Goal: Task Accomplishment & Management: Manage account settings

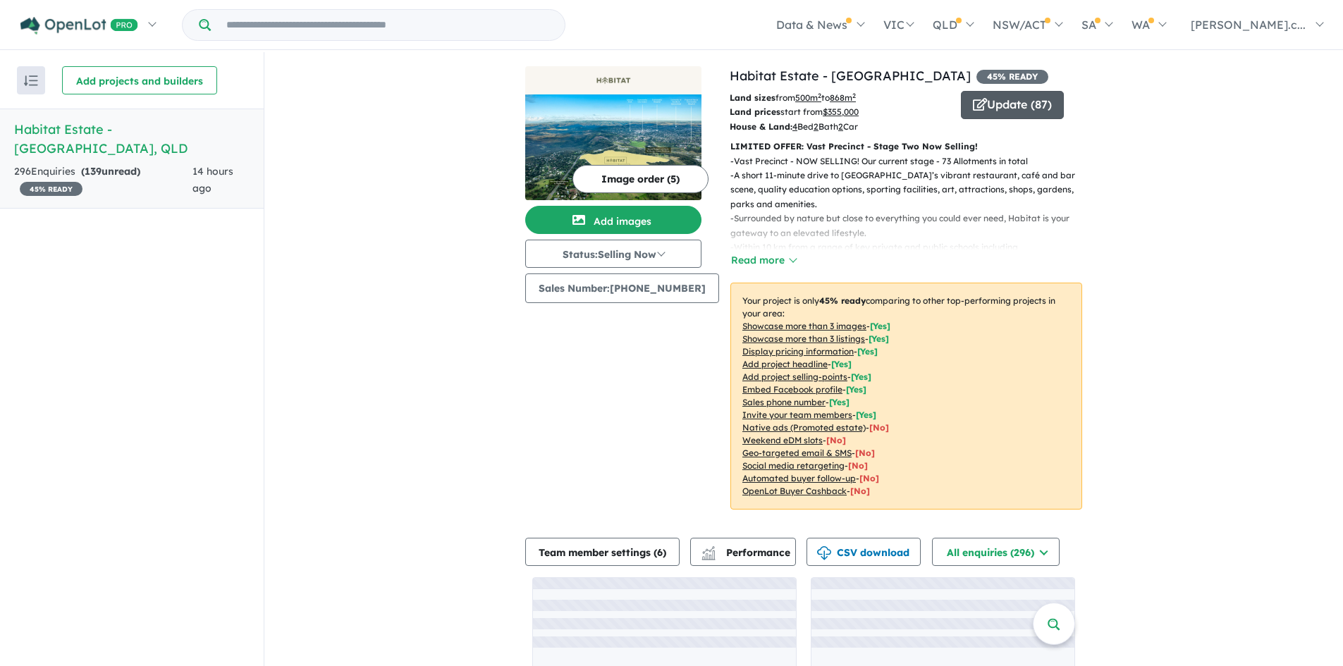
click at [993, 100] on button "Update ( 87 )" at bounding box center [1012, 105] width 103 height 28
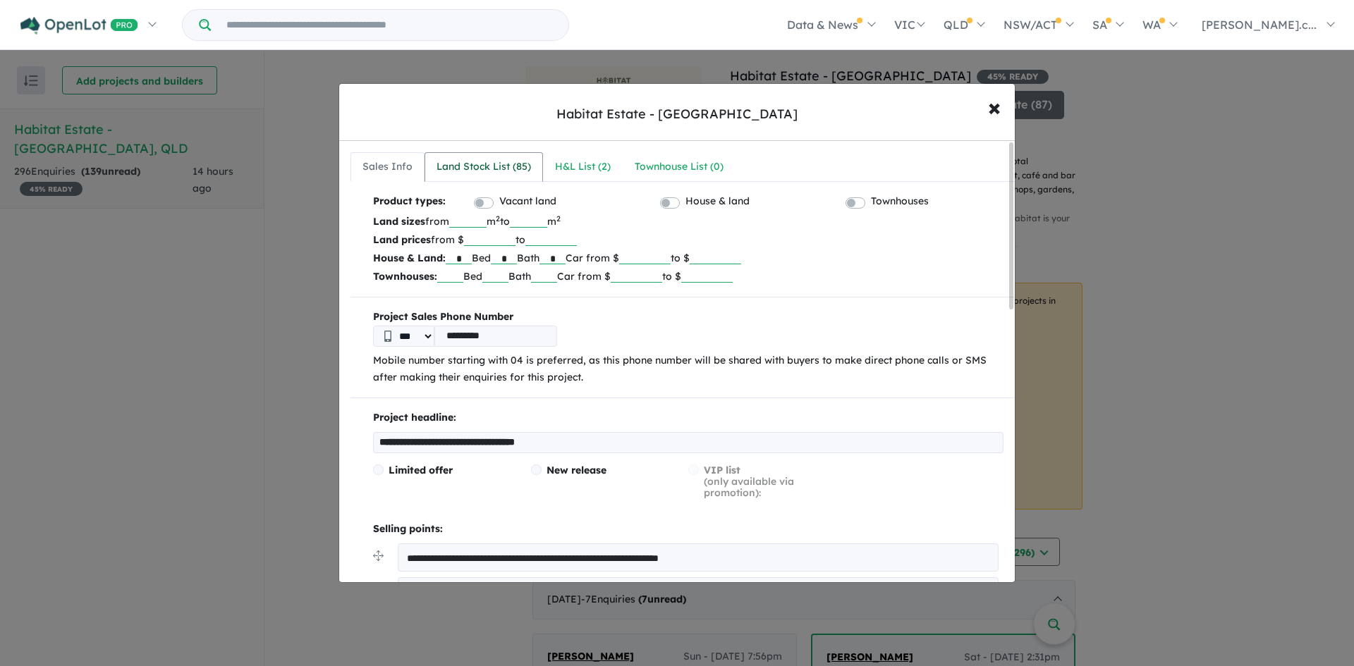
click at [518, 169] on div "Land Stock List ( 85 )" at bounding box center [483, 167] width 94 height 17
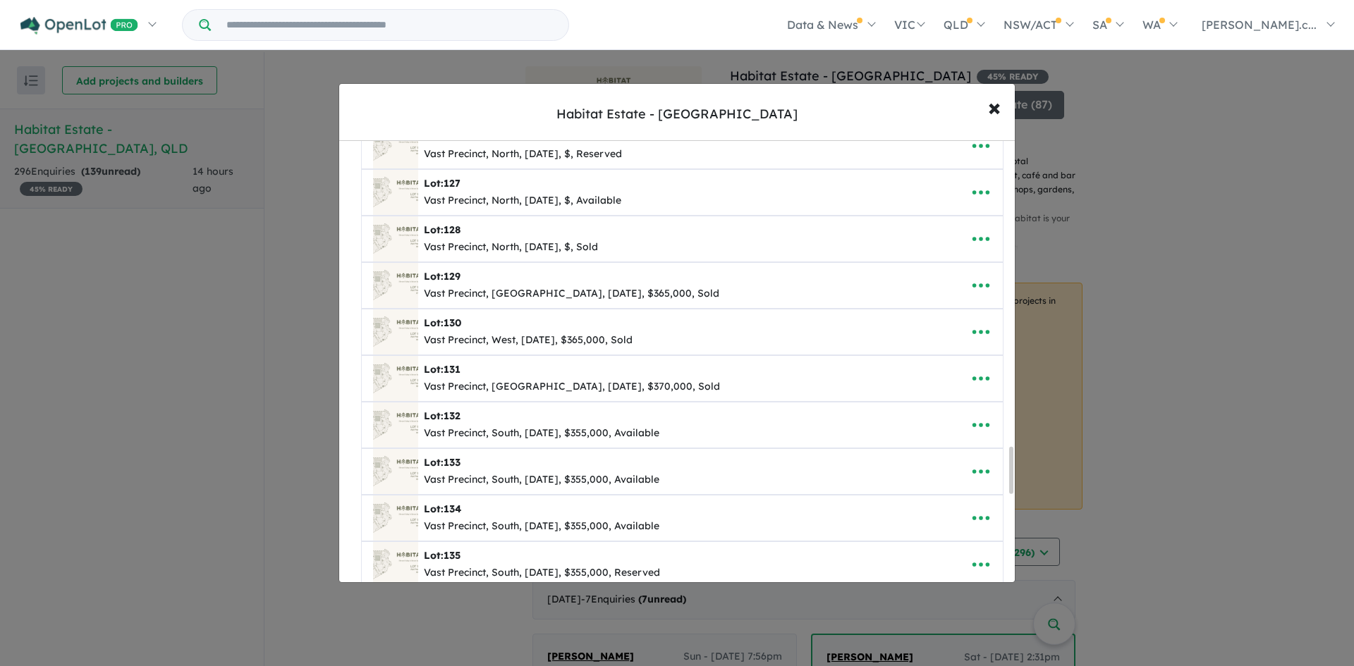
scroll to position [2891, 0]
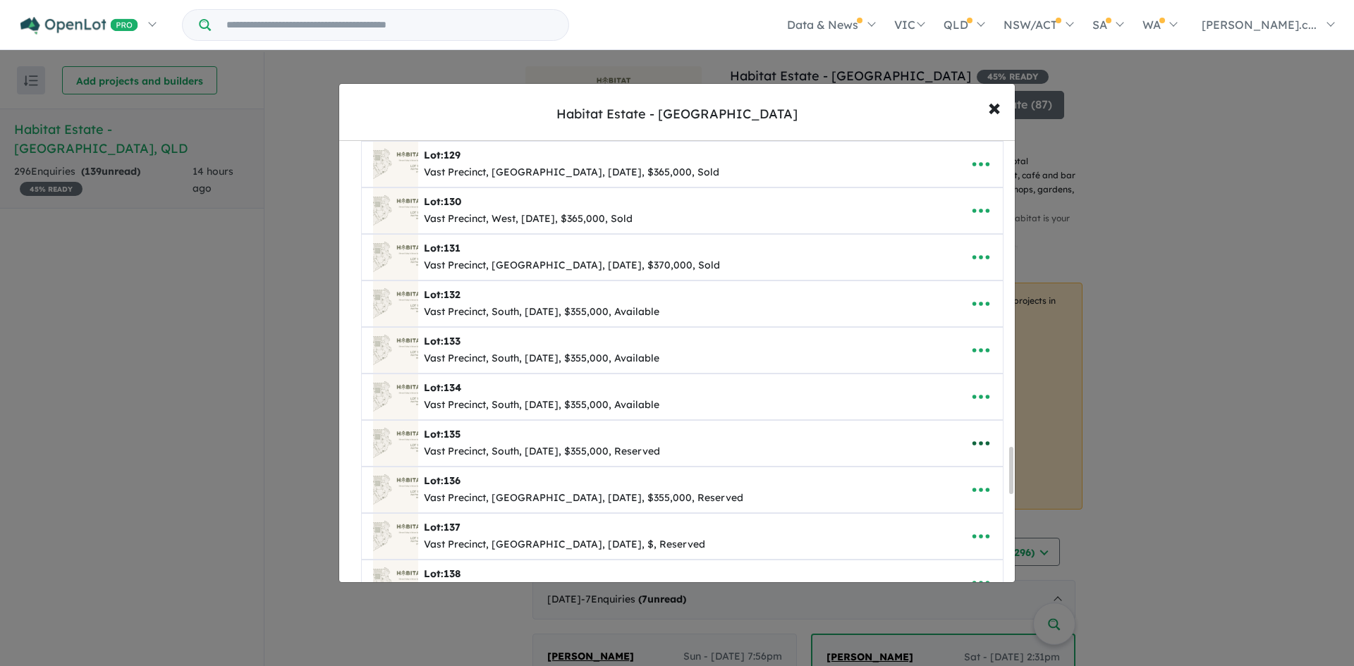
click at [986, 437] on icon "button" at bounding box center [980, 443] width 21 height 21
click at [962, 467] on link "Edit" at bounding box center [950, 478] width 104 height 32
select select "*****"
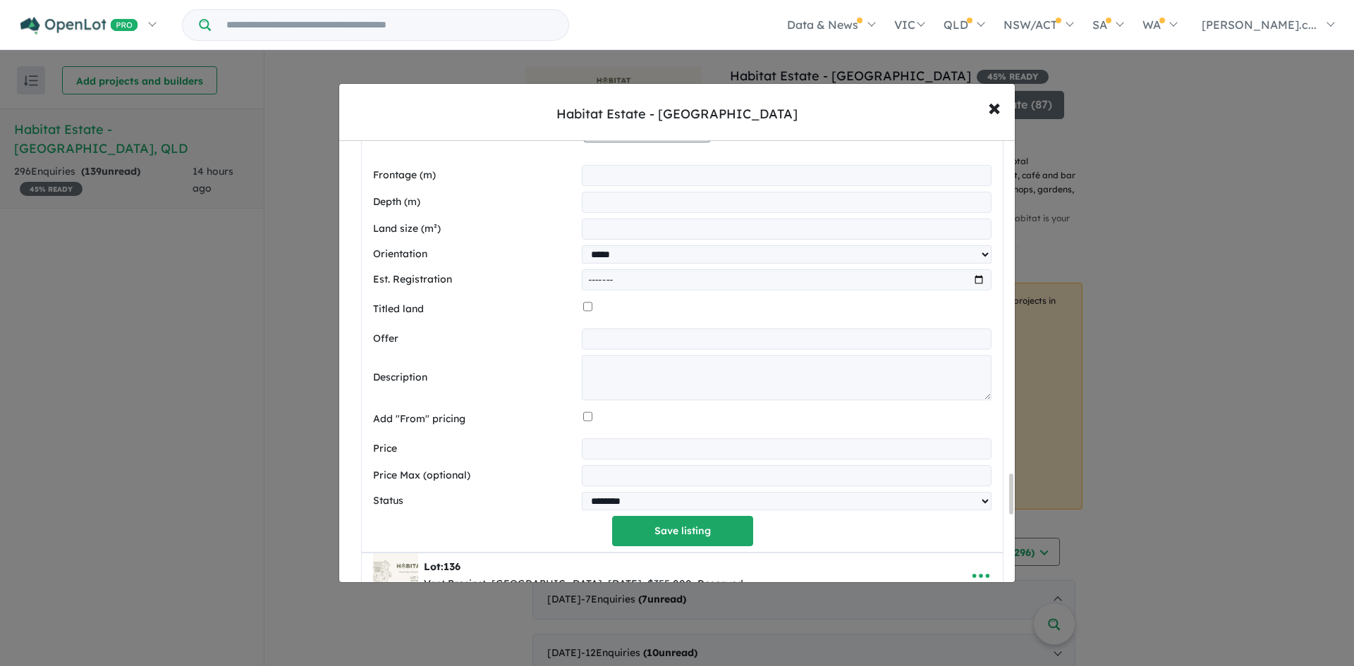
scroll to position [3666, 0]
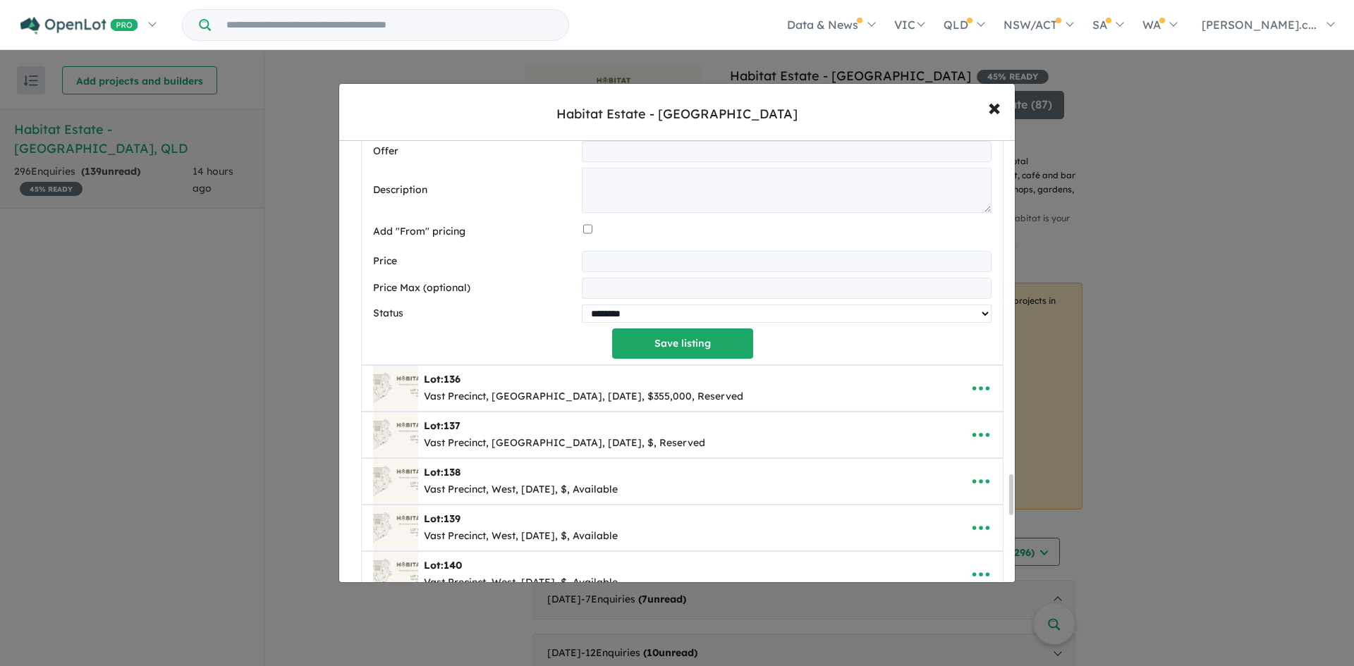
click at [636, 323] on select "********* ******** **** ******" at bounding box center [787, 314] width 410 height 18
select select "*********"
click at [582, 307] on select "********* ******** **** ******" at bounding box center [787, 314] width 410 height 18
click at [675, 348] on button "Save listing" at bounding box center [682, 344] width 141 height 30
select select "*****"
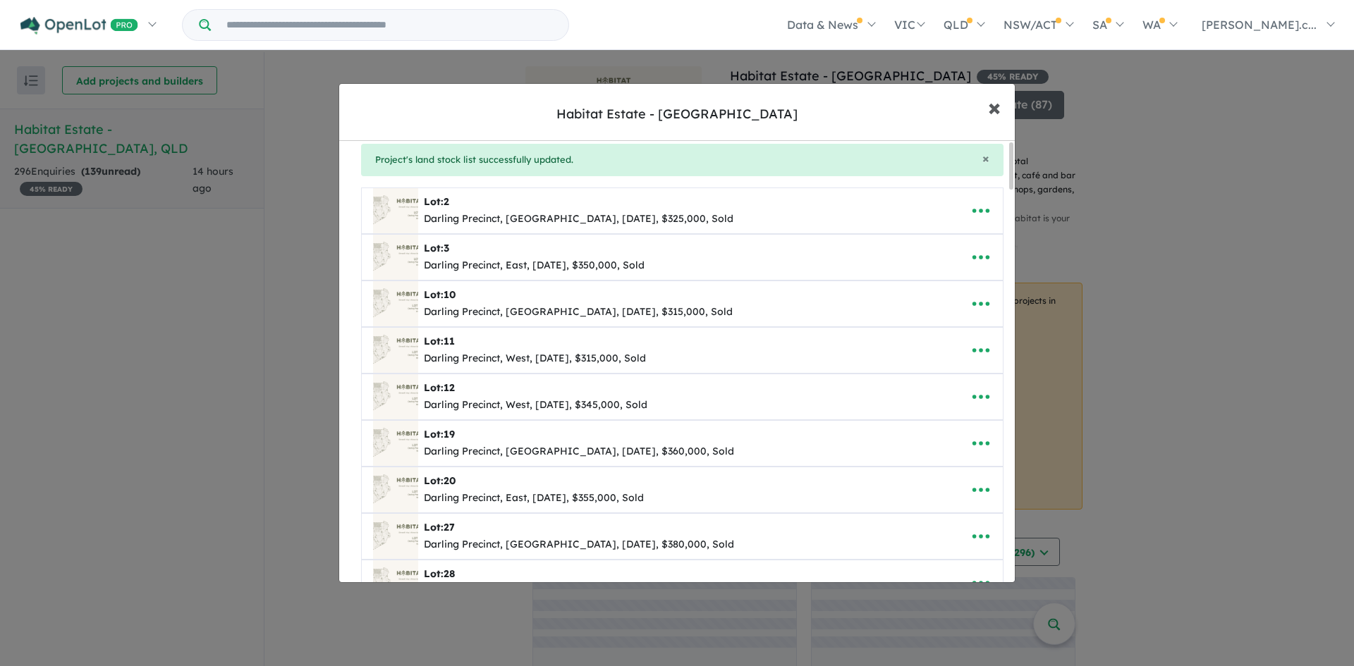
scroll to position [0, 0]
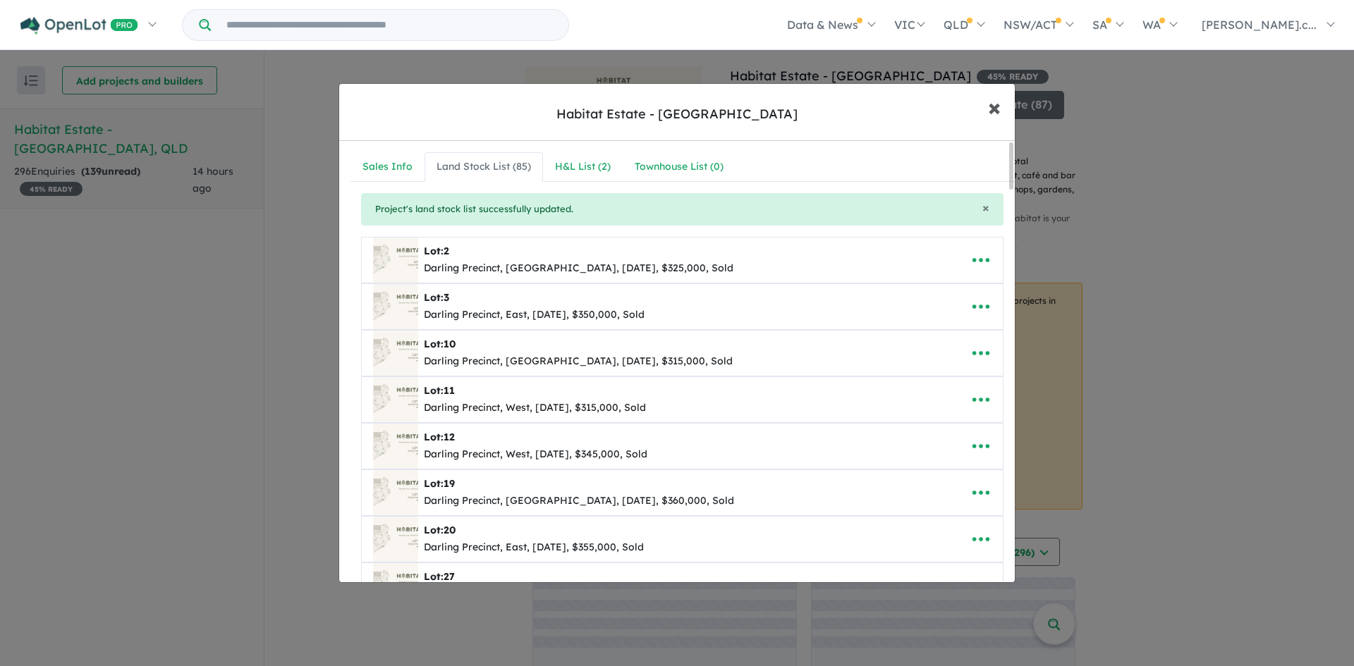
click at [994, 108] on span "×" at bounding box center [994, 107] width 13 height 30
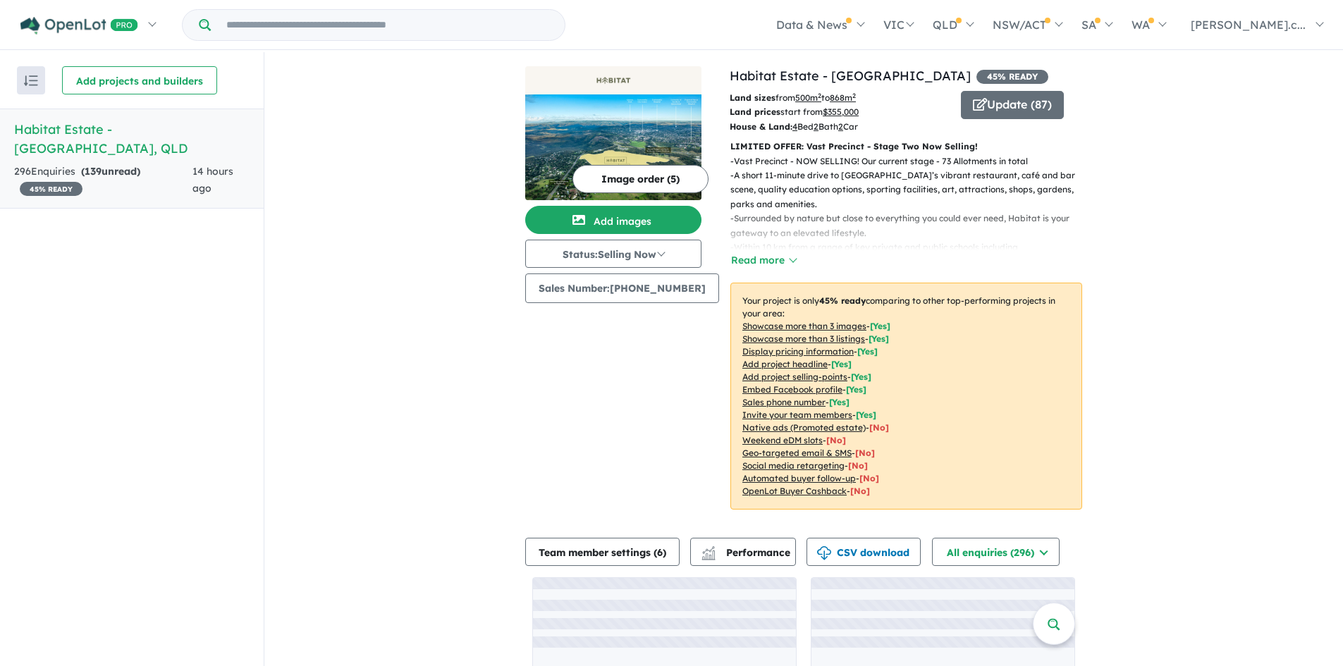
click at [676, 133] on img at bounding box center [613, 147] width 176 height 106
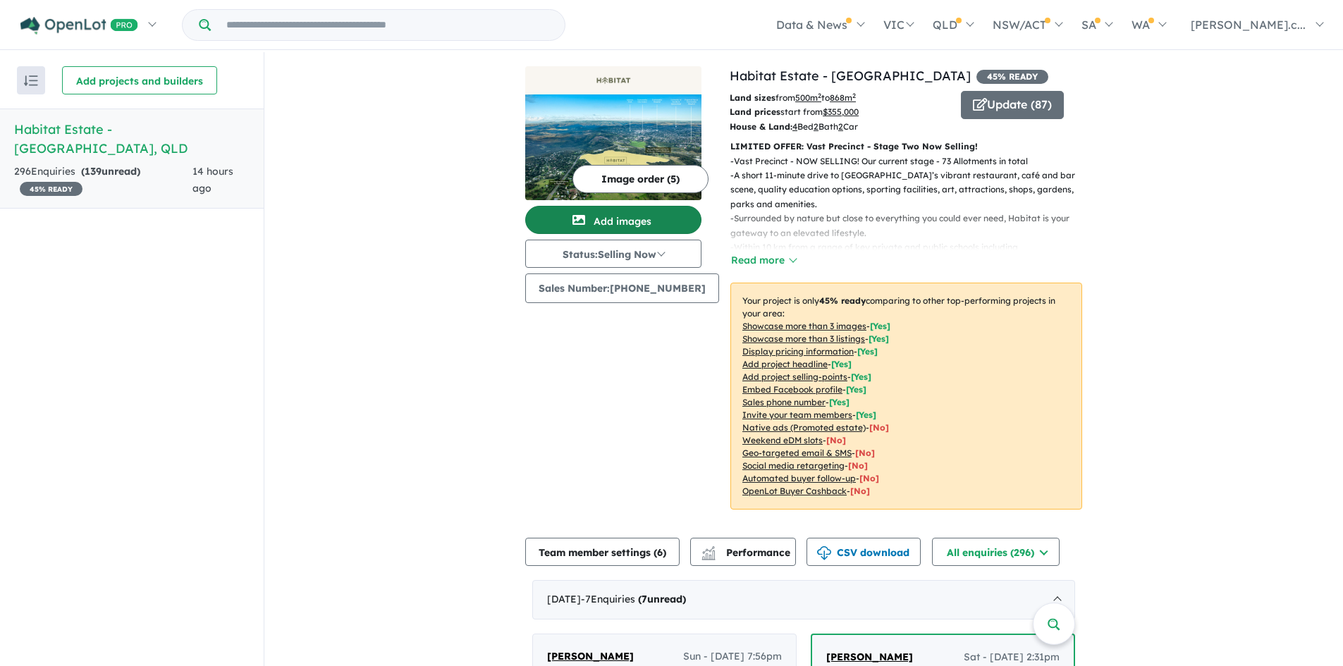
click at [583, 212] on span "button" at bounding box center [579, 220] width 30 height 23
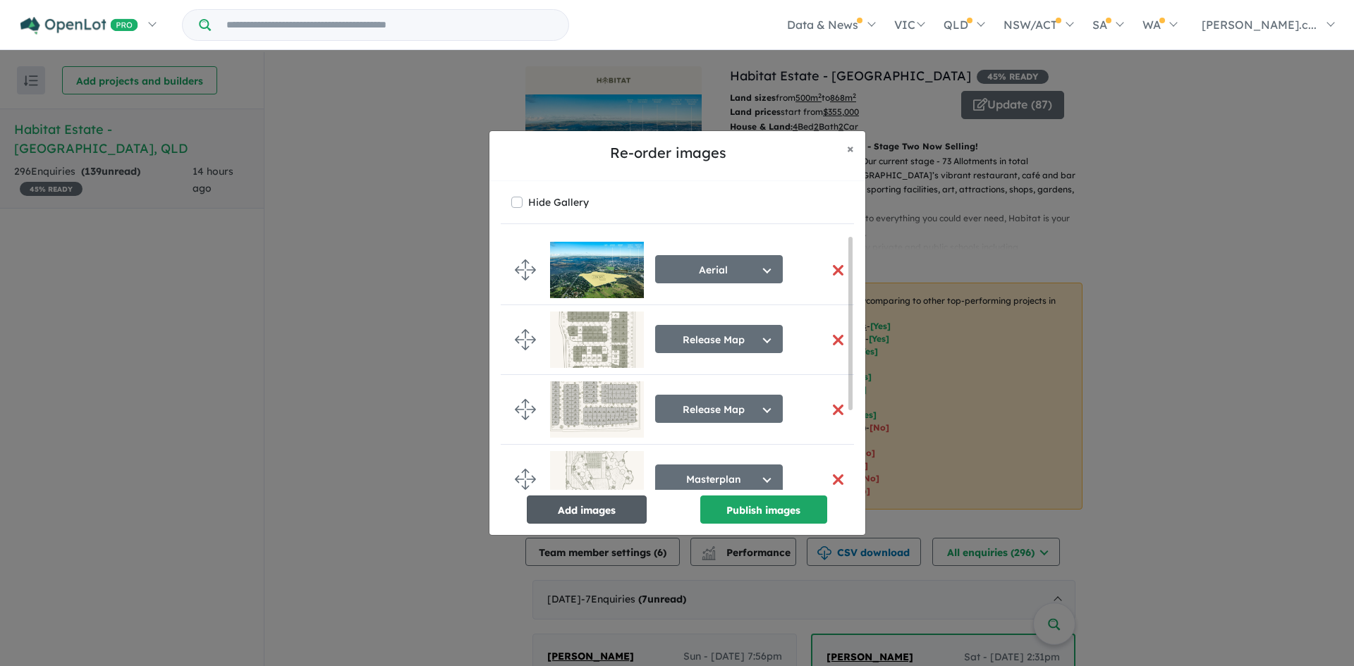
click at [612, 520] on button "Add images" at bounding box center [587, 510] width 120 height 28
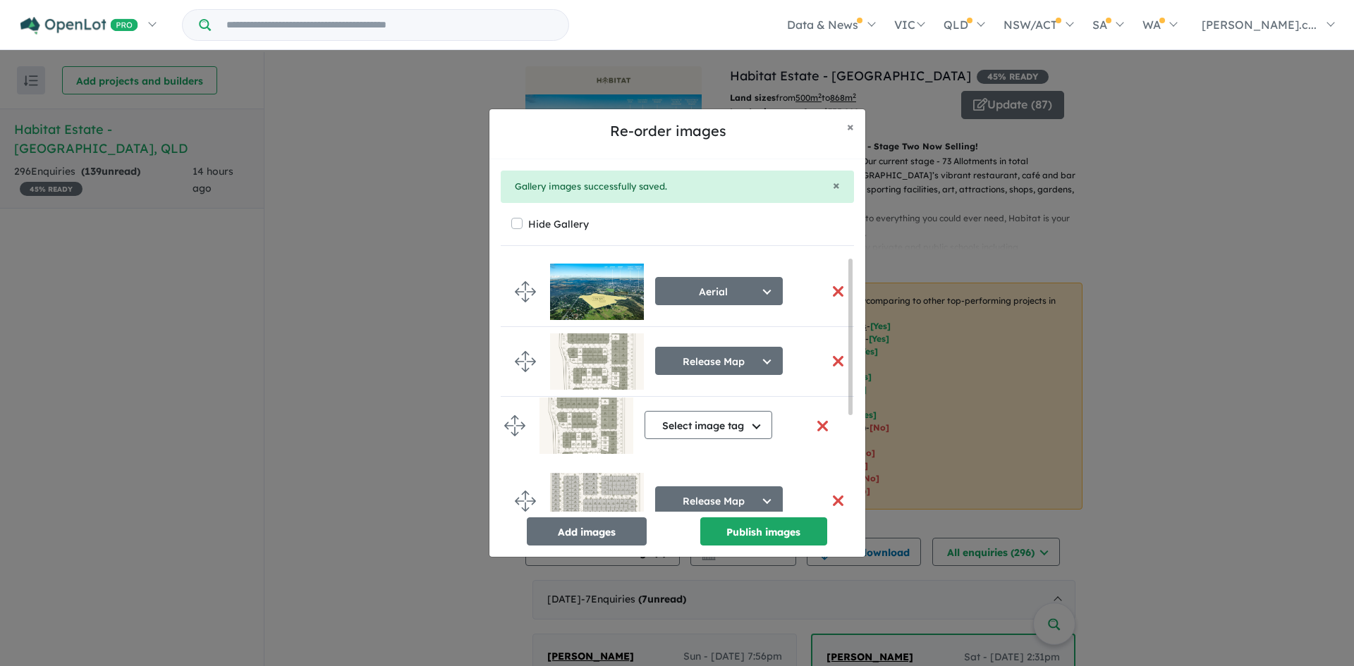
drag, startPoint x: 521, startPoint y: 478, endPoint x: 510, endPoint y: 422, distance: 57.4
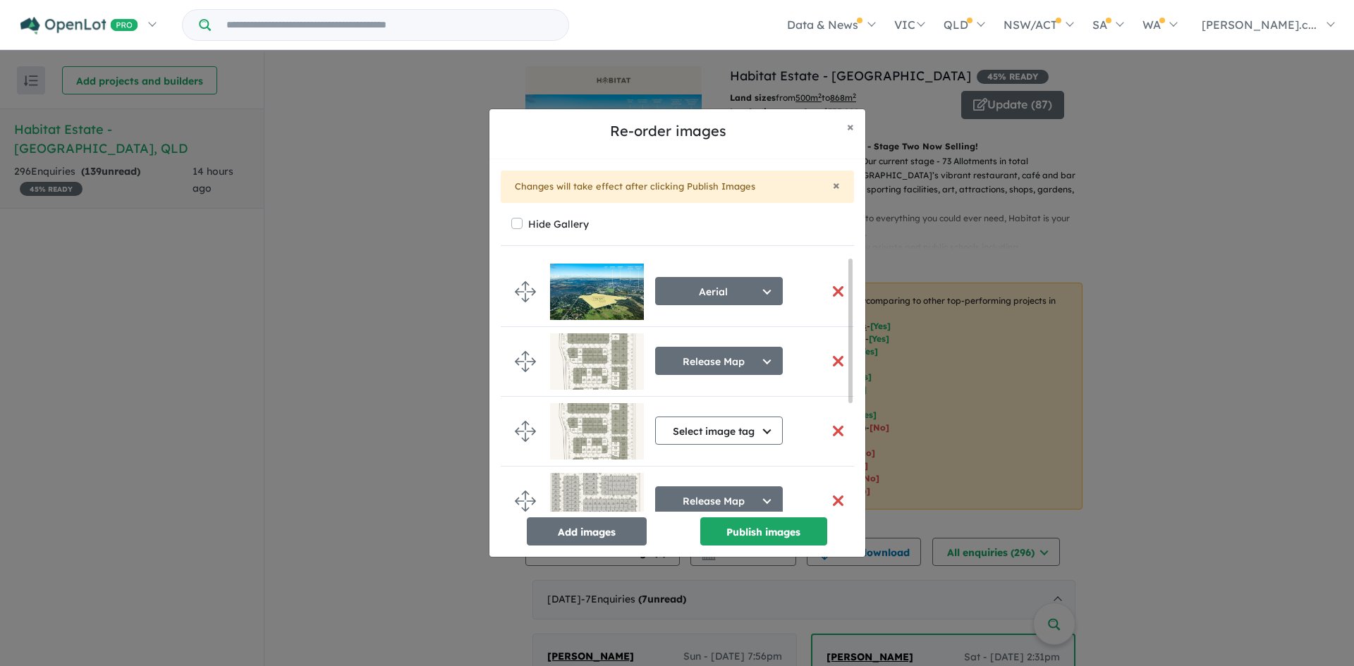
click at [831, 359] on button "button" at bounding box center [839, 361] width 30 height 30
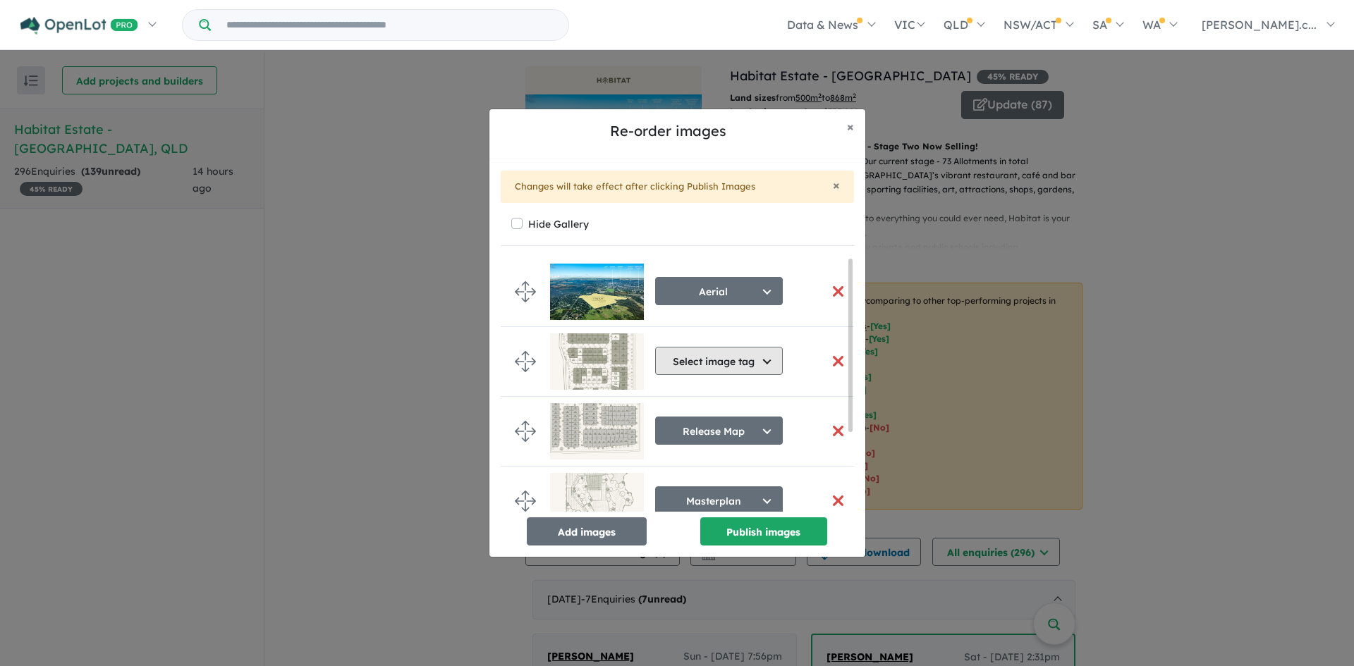
click at [736, 360] on button "Select image tag" at bounding box center [719, 361] width 128 height 28
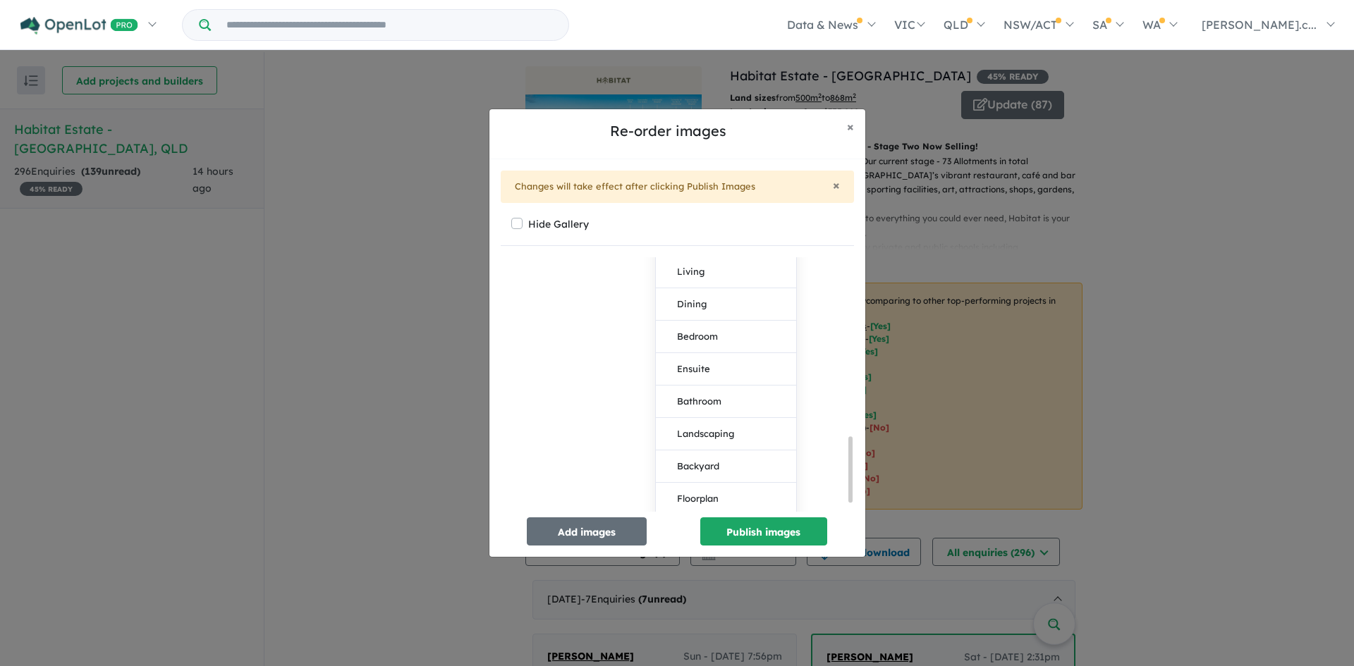
scroll to position [735, 0]
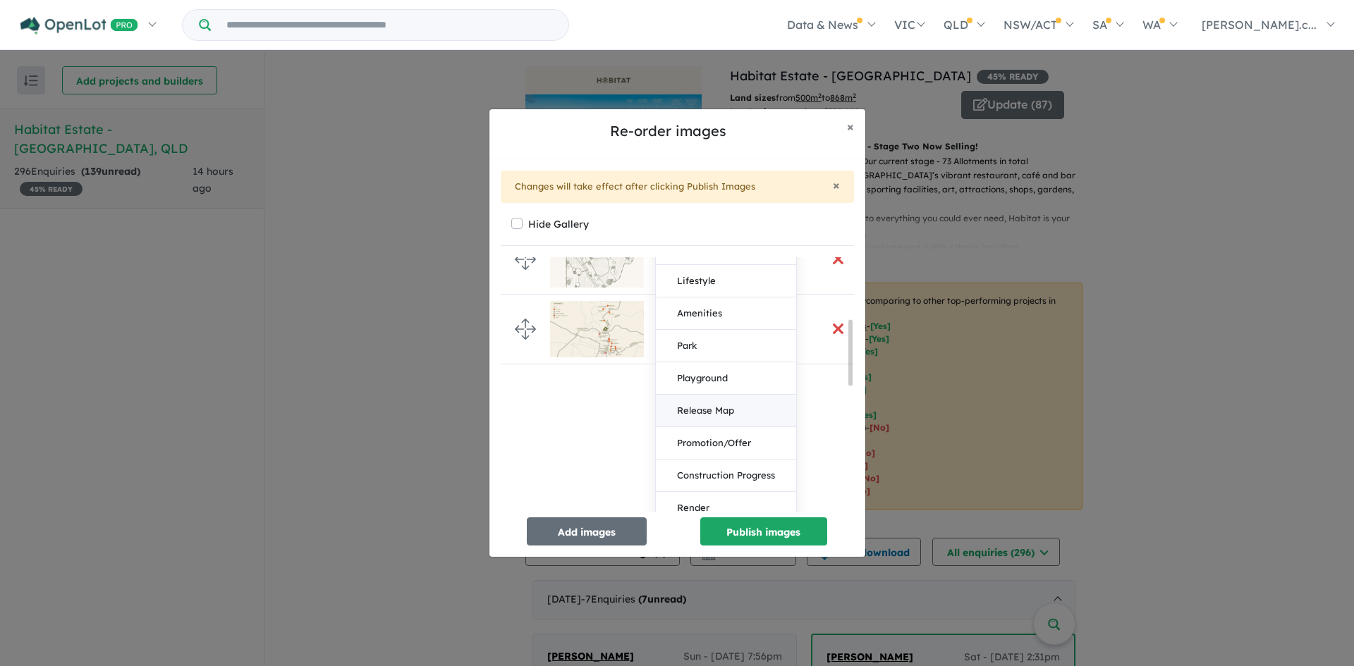
click at [735, 417] on button "Release Map" at bounding box center [726, 411] width 140 height 32
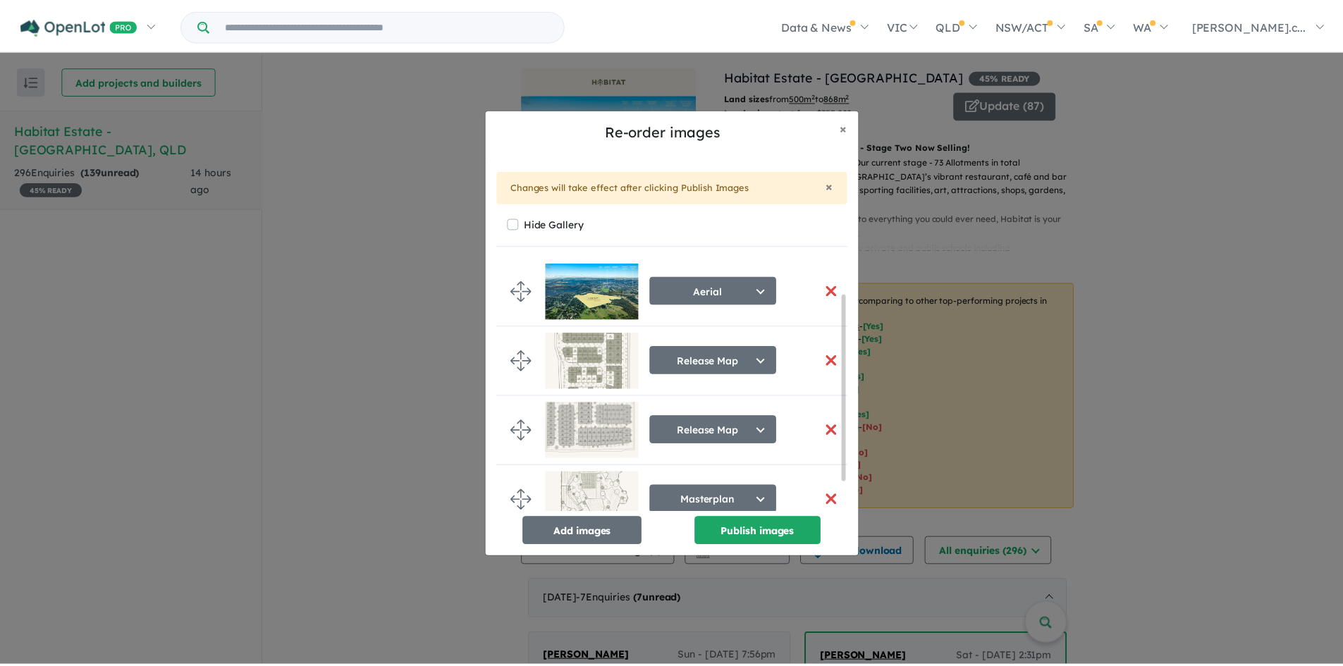
scroll to position [0, 0]
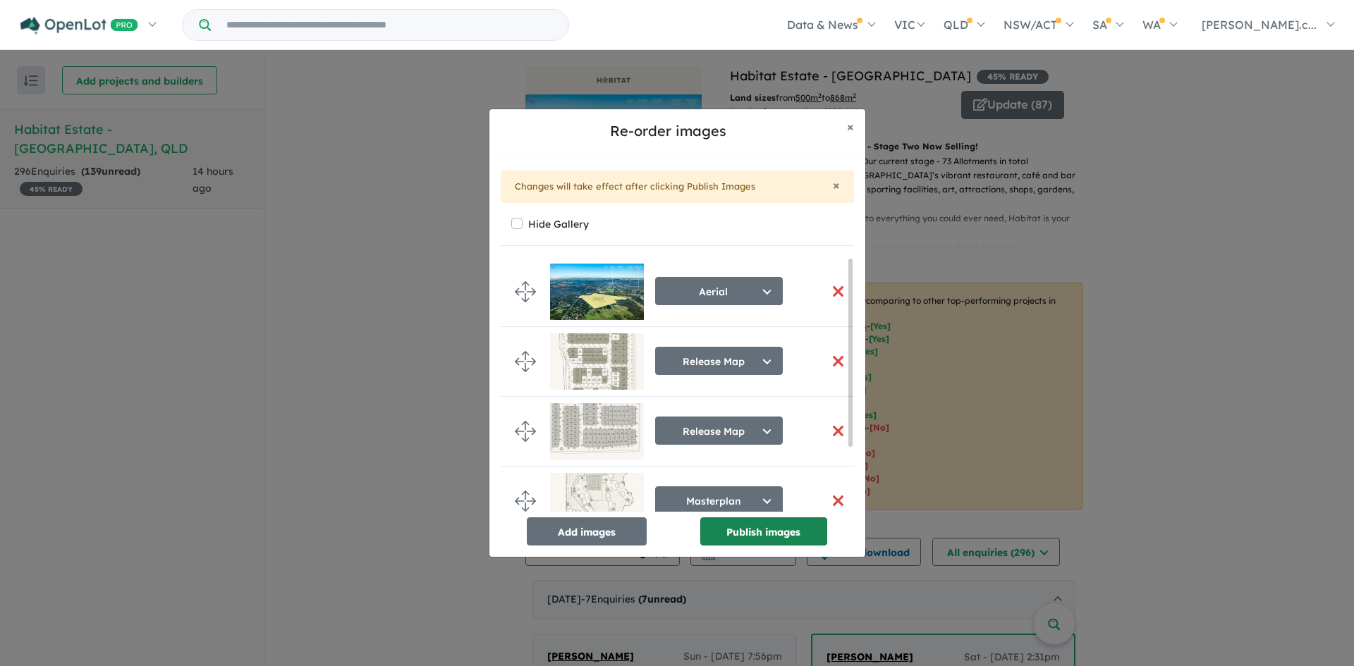
click at [806, 537] on button "Publish images" at bounding box center [763, 532] width 127 height 28
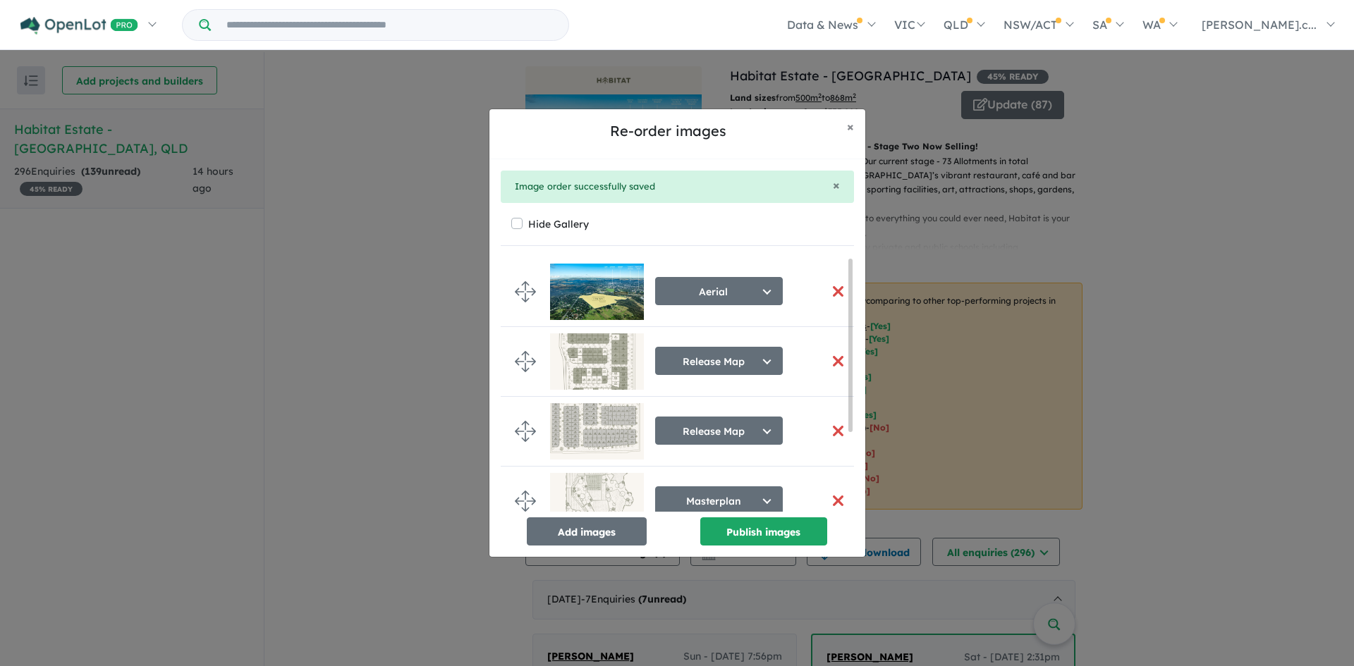
click at [369, 329] on div "Re-order images × Close × Image order successfully saved Hide Gallery Aerial Se…" at bounding box center [677, 333] width 1354 height 666
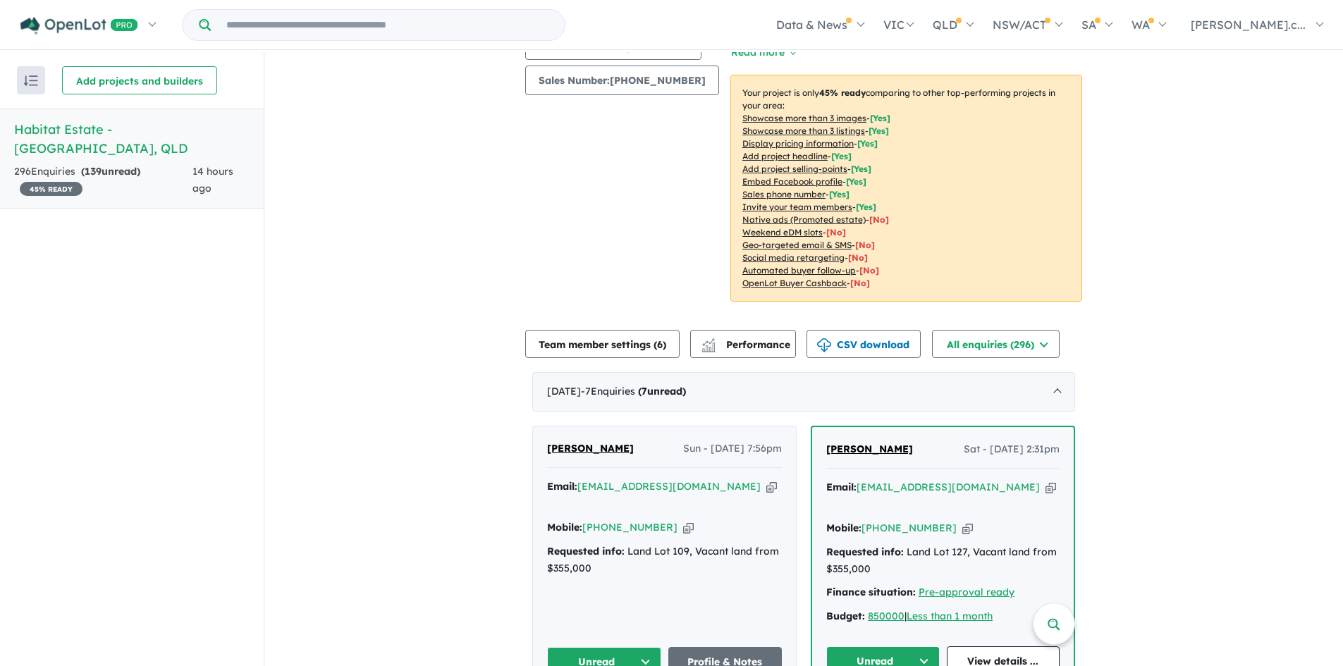
scroll to position [212, 0]
